Goal: Task Accomplishment & Management: Manage account settings

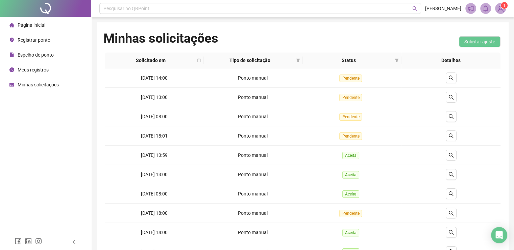
click at [47, 82] on span "Minhas solicitações" at bounding box center [38, 84] width 41 height 5
click at [39, 70] on span "Meus registros" at bounding box center [33, 69] width 31 height 5
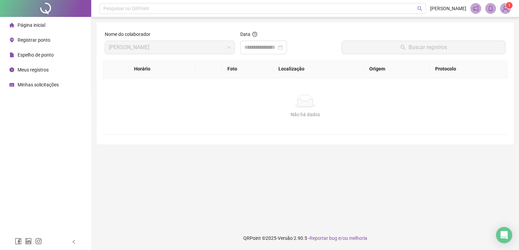
click at [48, 85] on span "Minhas solicitações" at bounding box center [38, 84] width 41 height 5
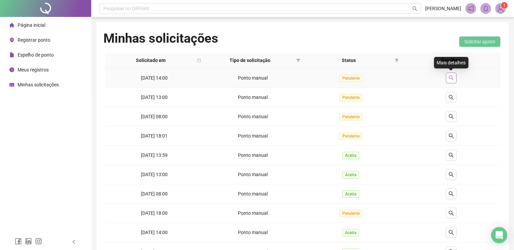
click at [450, 77] on icon "search" at bounding box center [451, 77] width 5 height 5
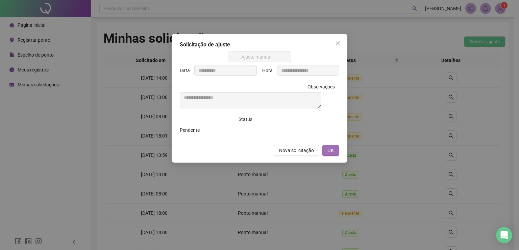
click at [330, 153] on span "OK" at bounding box center [331, 149] width 6 height 7
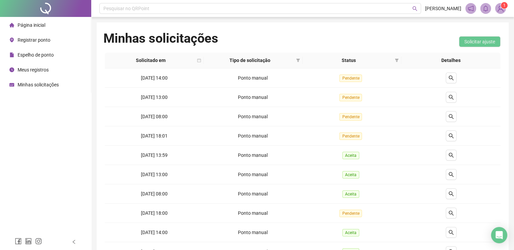
click at [39, 89] on div "Minhas solicitações" at bounding box center [33, 85] width 49 height 14
